Goal: Transaction & Acquisition: Purchase product/service

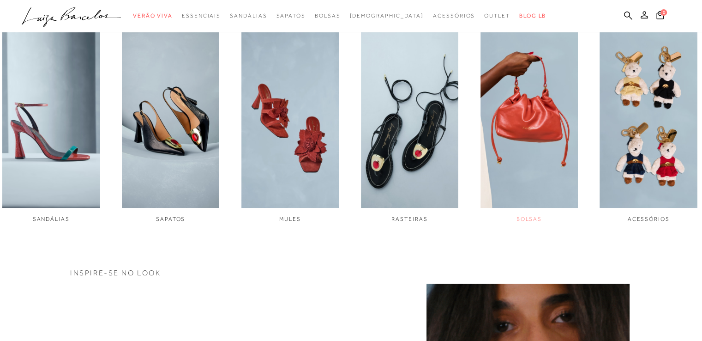
click at [559, 148] on img "5 / 6" at bounding box center [530, 116] width 98 height 183
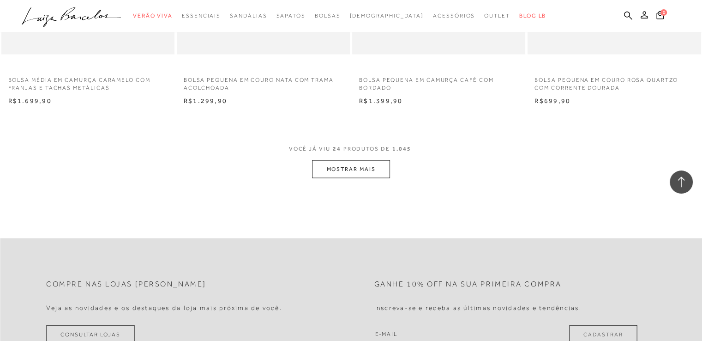
scroll to position [1893, 0]
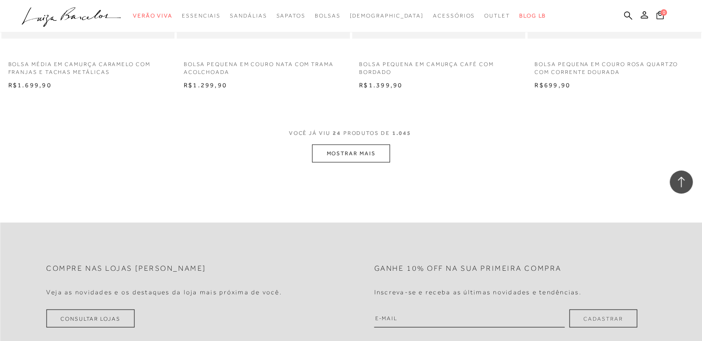
click at [366, 154] on button "MOSTRAR MAIS" at bounding box center [351, 154] width 78 height 18
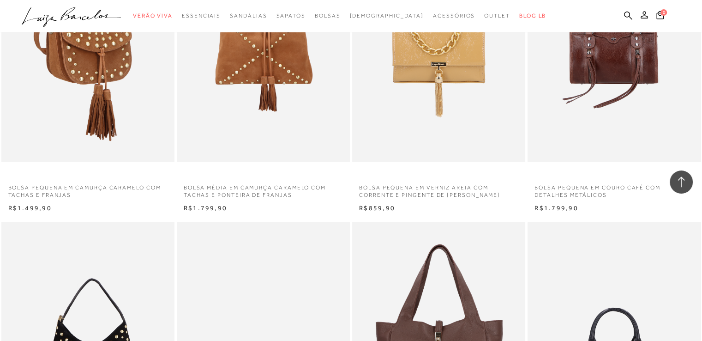
scroll to position [3325, 0]
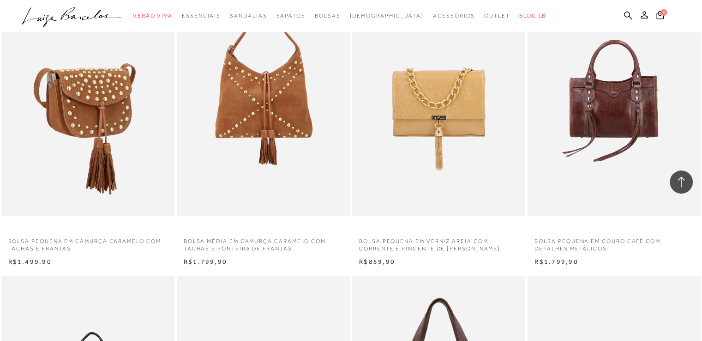
click at [86, 121] on img at bounding box center [88, 86] width 172 height 260
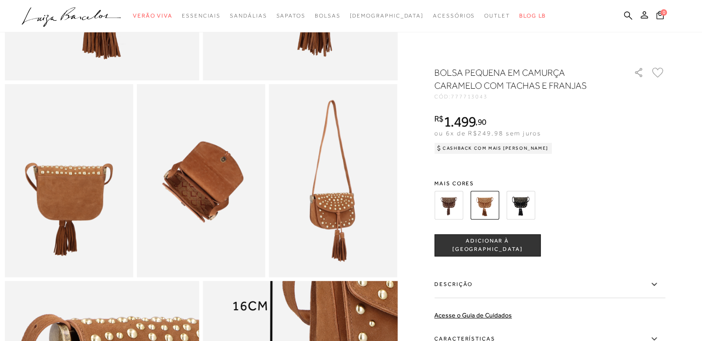
scroll to position [277, 0]
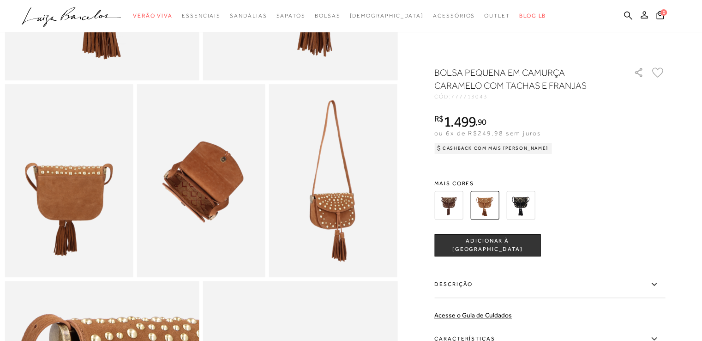
click at [447, 206] on img at bounding box center [449, 205] width 29 height 29
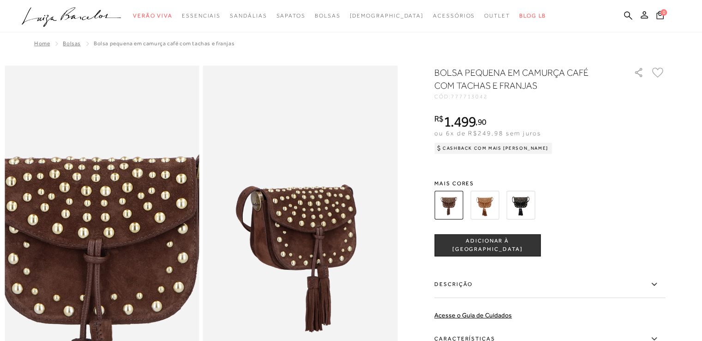
click at [104, 221] on img at bounding box center [97, 205] width 389 height 584
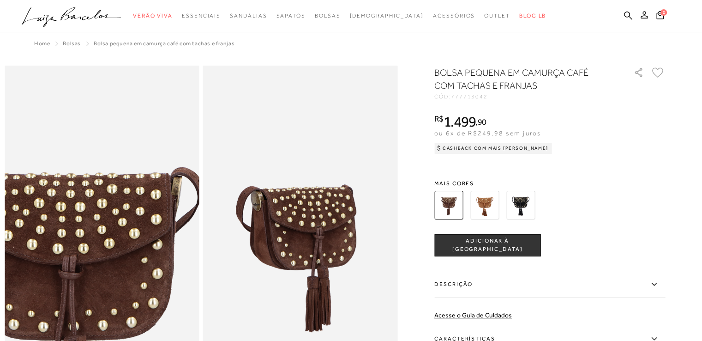
click at [130, 205] on img at bounding box center [72, 221] width 389 height 584
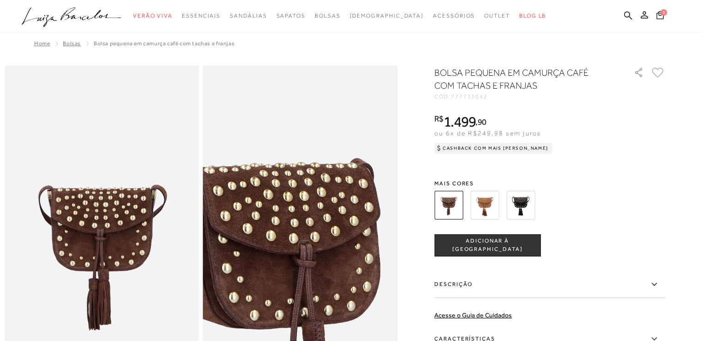
click at [335, 213] on img at bounding box center [267, 213] width 389 height 584
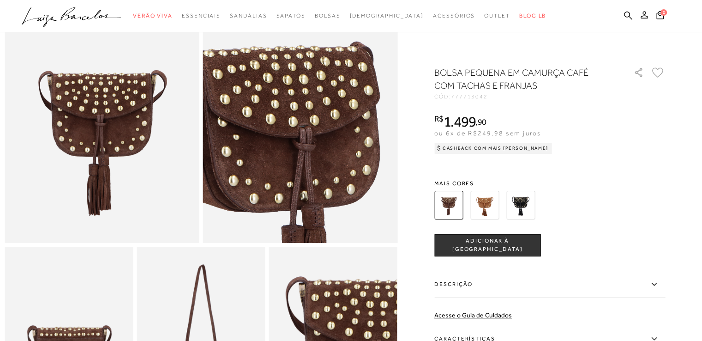
scroll to position [231, 0]
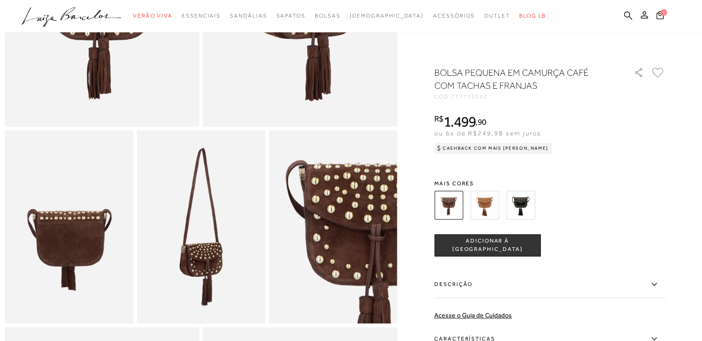
click at [303, 198] on img at bounding box center [333, 226] width 128 height 193
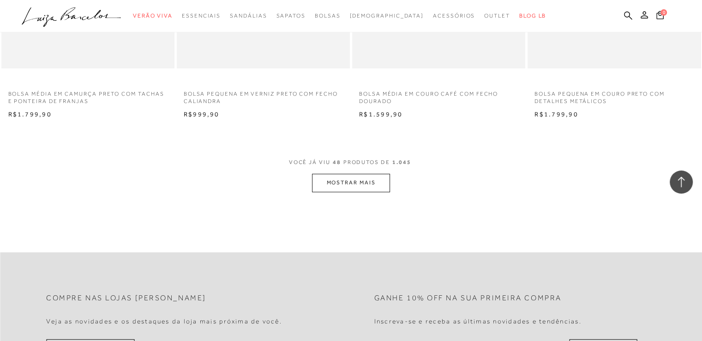
scroll to position [3787, 0]
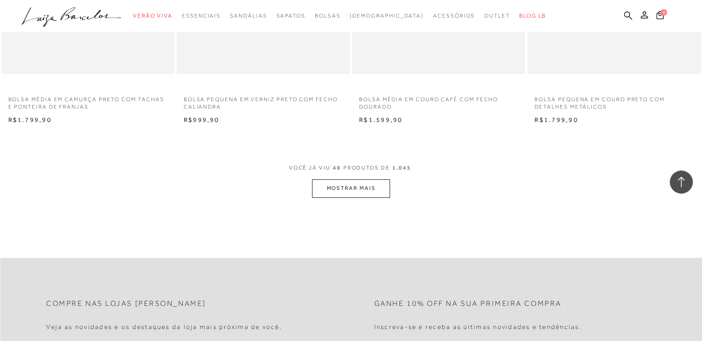
click at [342, 187] on button "MOSTRAR MAIS" at bounding box center [351, 188] width 78 height 18
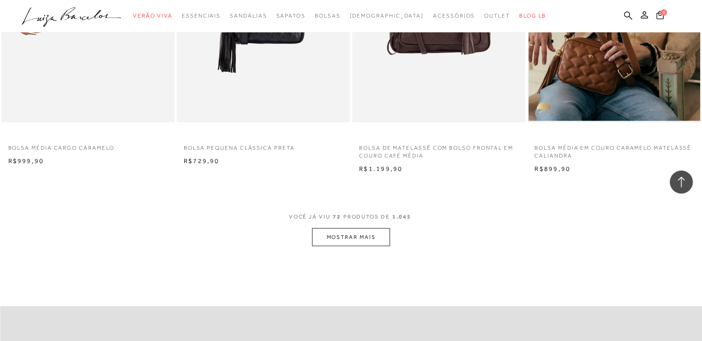
scroll to position [5727, 0]
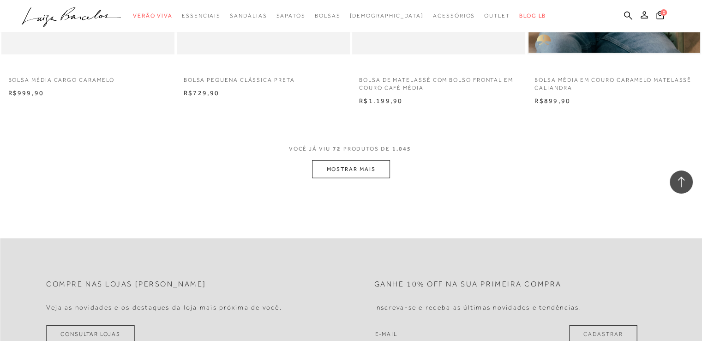
click at [337, 167] on button "MOSTRAR MAIS" at bounding box center [351, 169] width 78 height 18
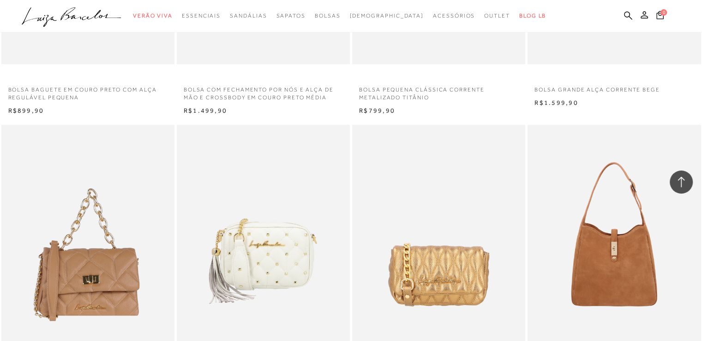
scroll to position [7343, 0]
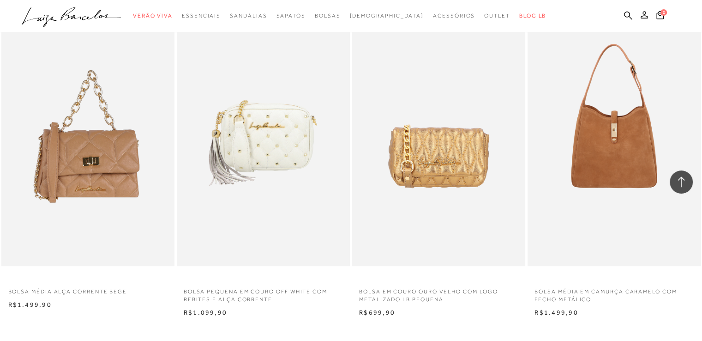
click at [678, 180] on icon at bounding box center [681, 182] width 7 height 11
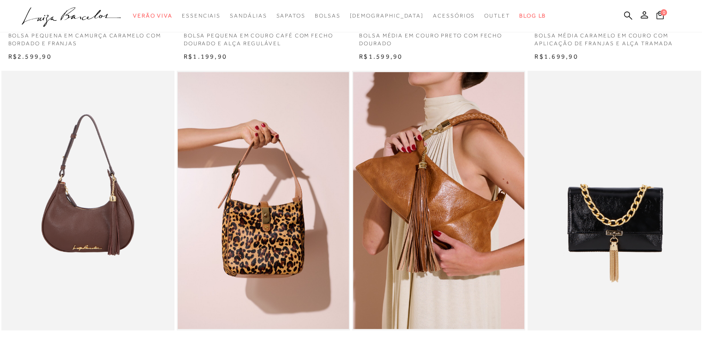
scroll to position [323, 0]
